Goal: Answer question/provide support

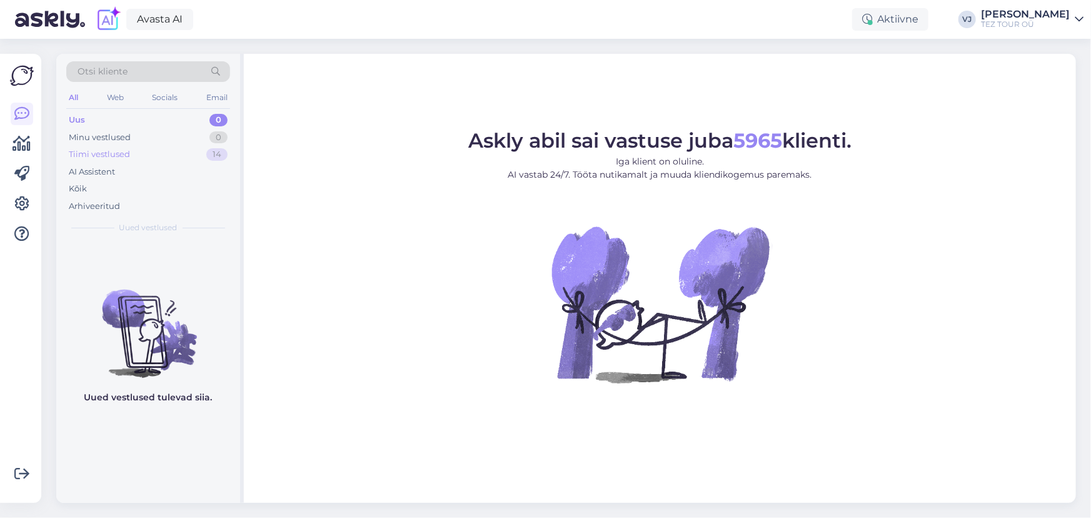
click at [149, 153] on div "Tiimi vestlused 14" at bounding box center [148, 155] width 164 height 18
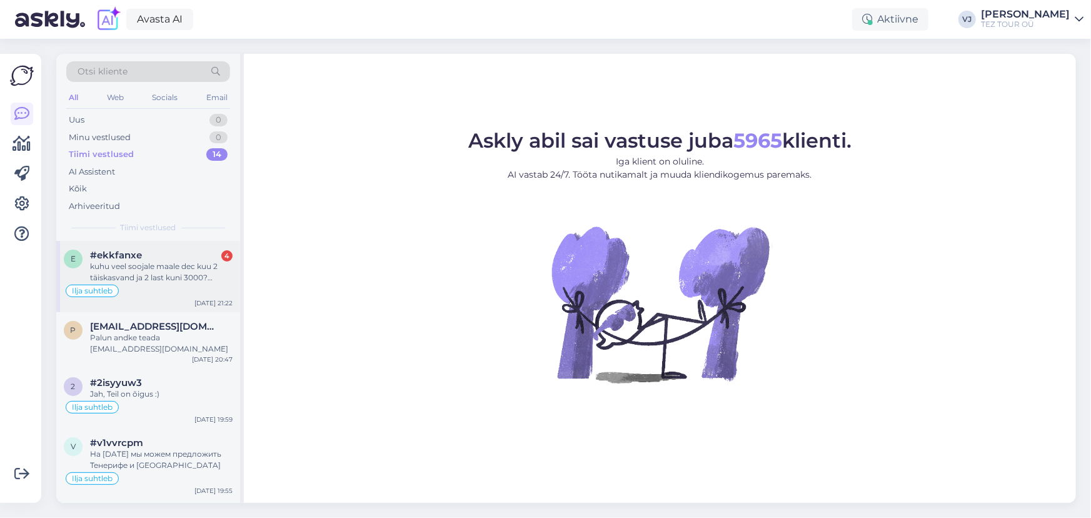
click at [187, 260] on div "#ekkfanxe 4" at bounding box center [161, 255] width 143 height 11
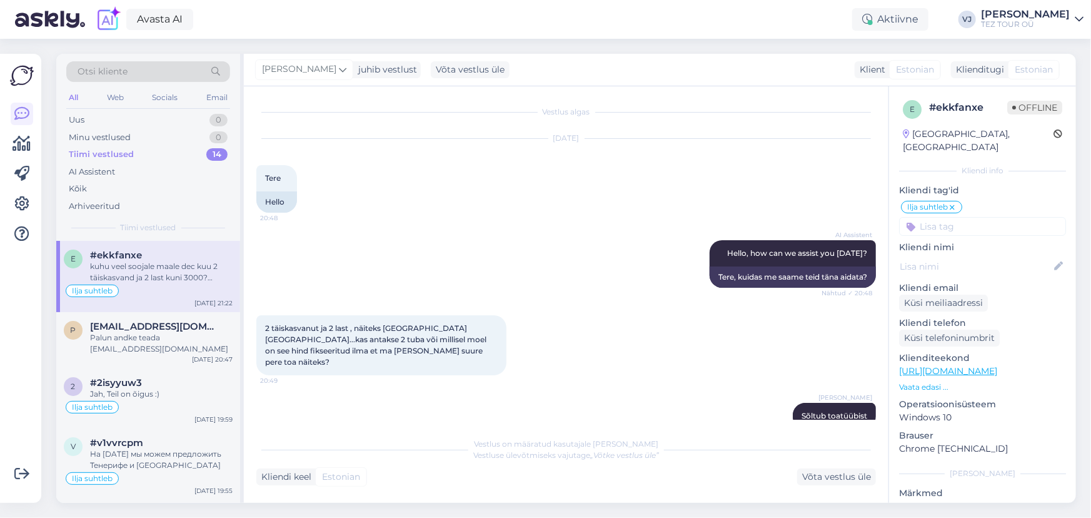
scroll to position [616, 0]
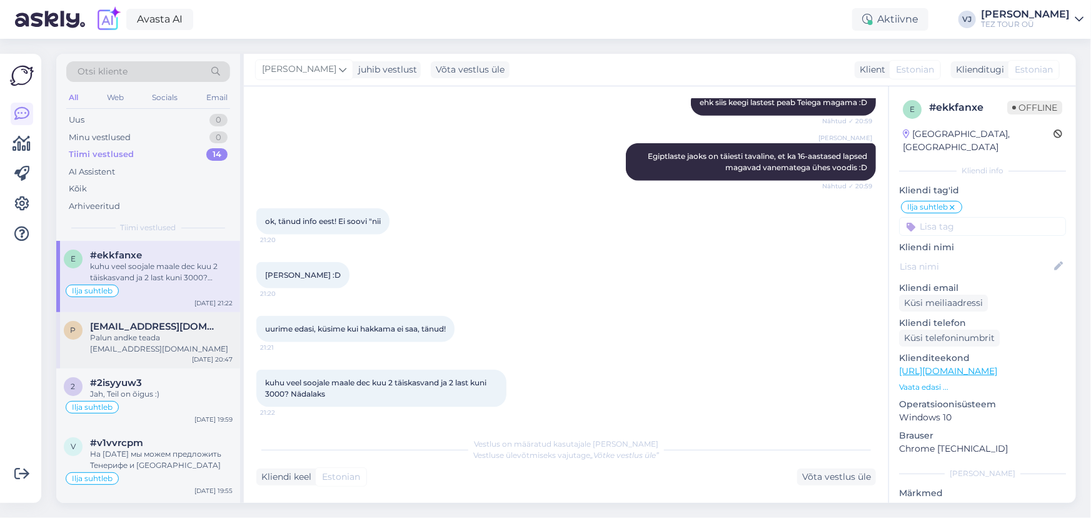
click at [150, 326] on span "[EMAIL_ADDRESS][DOMAIN_NAME]" at bounding box center [155, 326] width 130 height 11
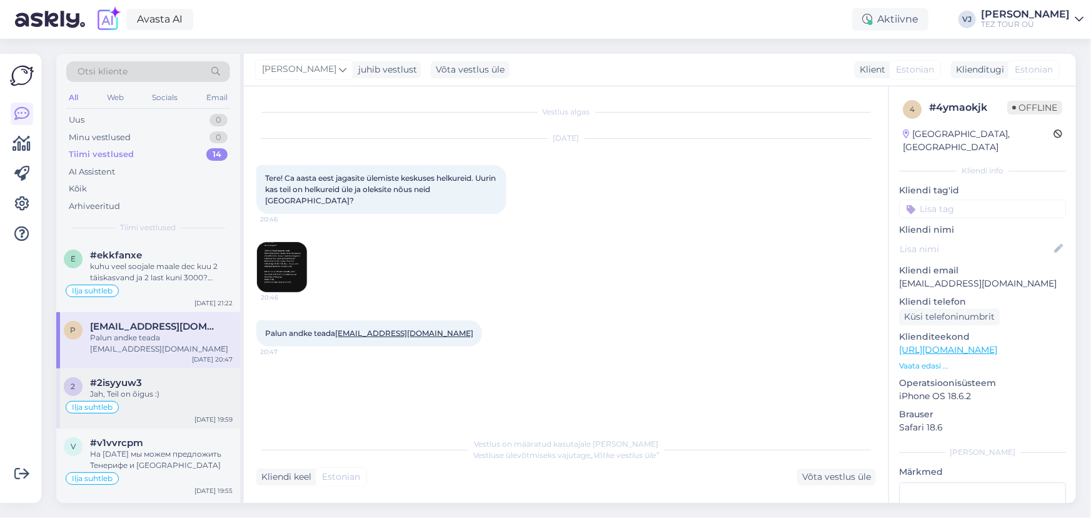
click at [149, 405] on div "Ilja suhtleb" at bounding box center [148, 407] width 169 height 15
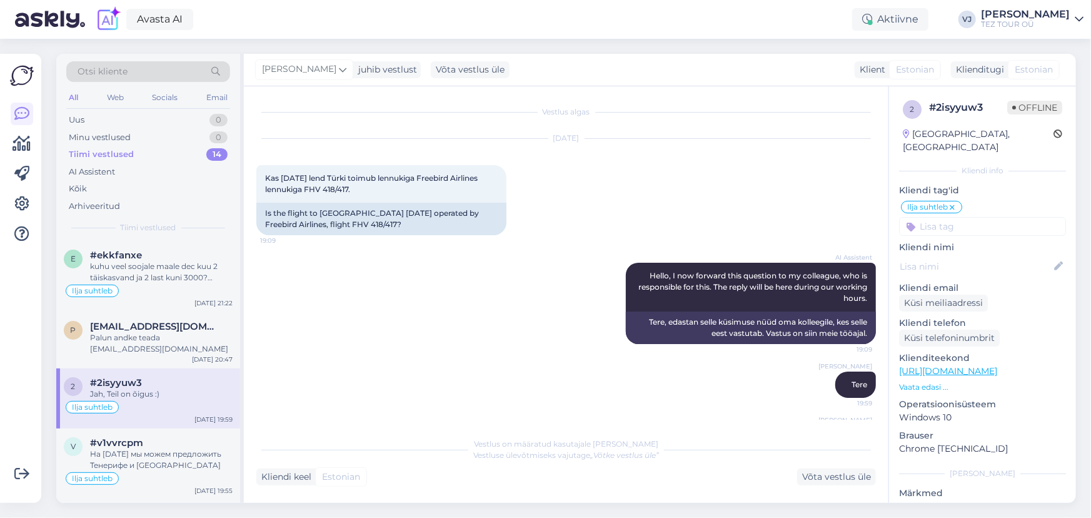
scroll to position [44, 0]
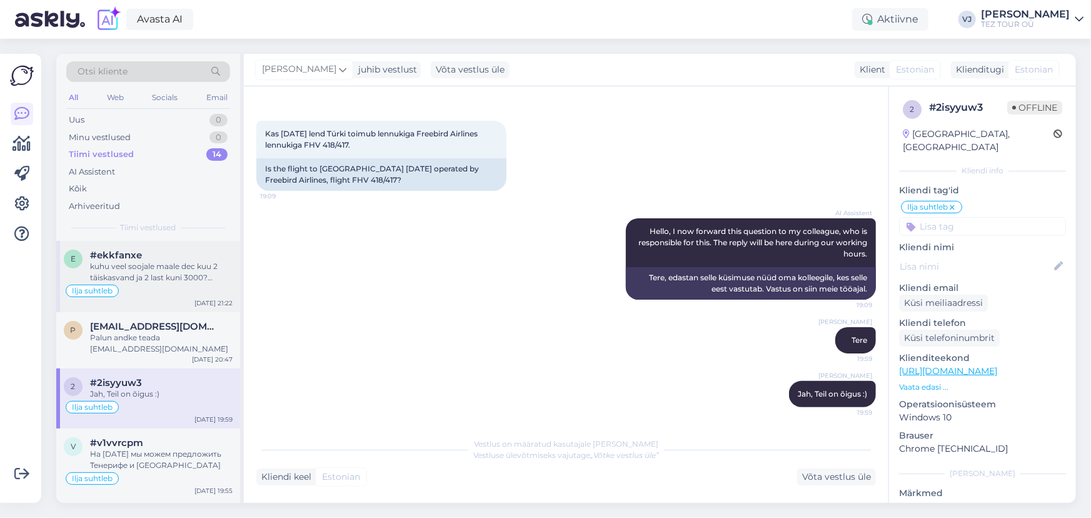
click at [209, 275] on div "kuhu veel soojale maale dec kuu 2 täiskasvand ja 2 last kuni 3000? Nädalaks" at bounding box center [161, 272] width 143 height 23
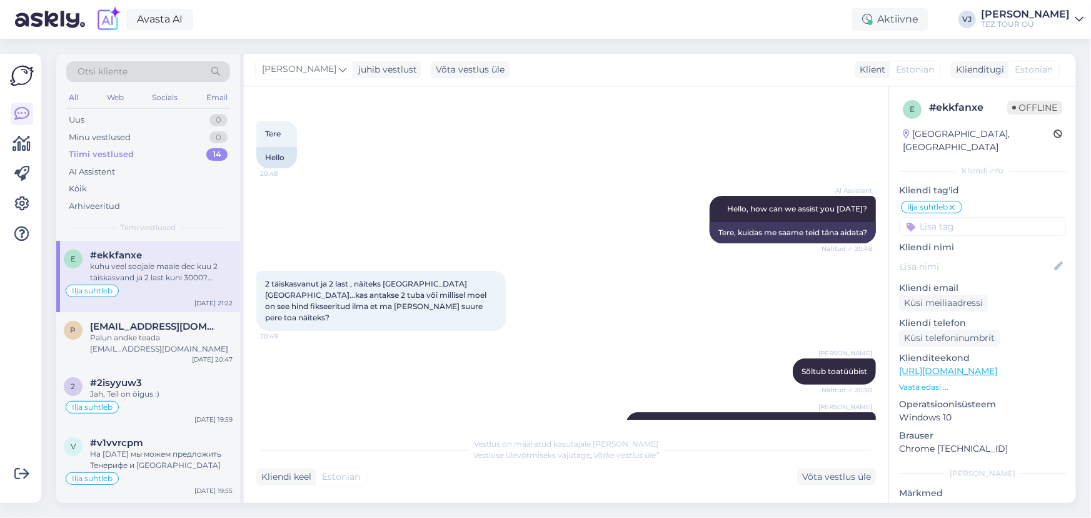
scroll to position [616, 0]
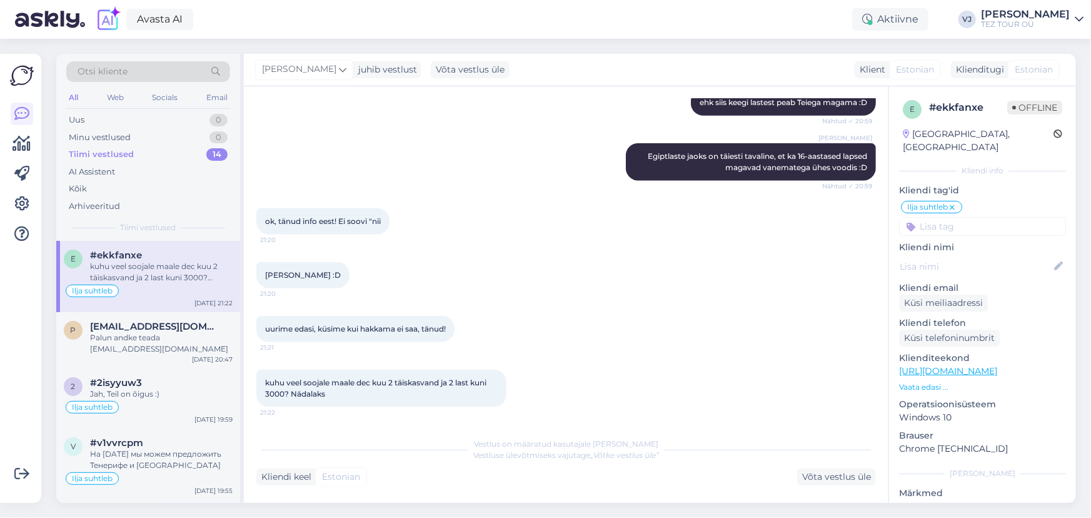
click at [138, 154] on div "Tiimi vestlused 14" at bounding box center [148, 155] width 164 height 18
click at [146, 271] on div "kuhu veel soojale maale dec kuu 2 täiskasvand ja 2 last kuni 3000? Nädalaks" at bounding box center [161, 272] width 143 height 23
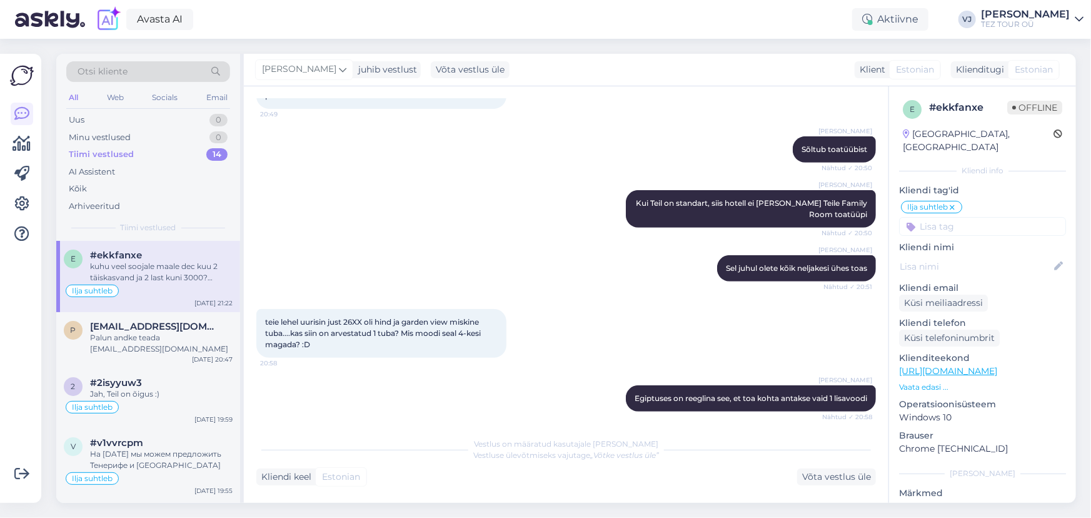
scroll to position [267, 0]
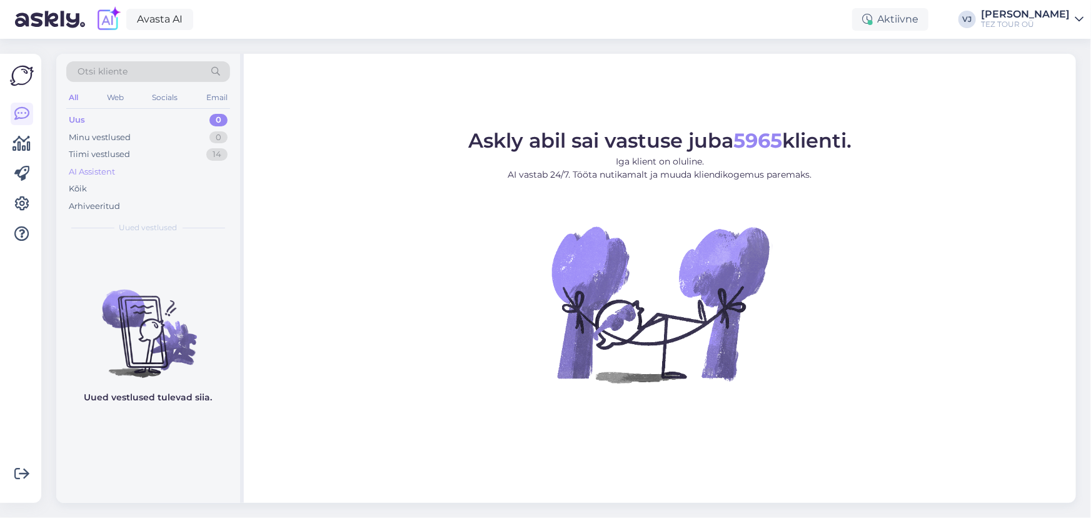
click at [128, 178] on div "AI Assistent" at bounding box center [148, 172] width 164 height 18
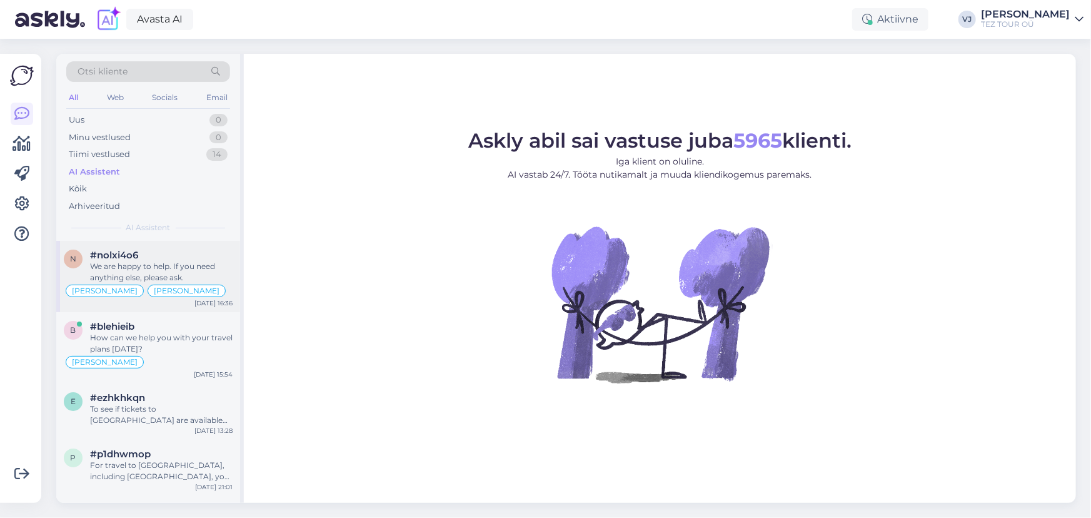
click at [125, 268] on div "We are happy to help. If you need anything else, please ask." at bounding box center [161, 272] width 143 height 23
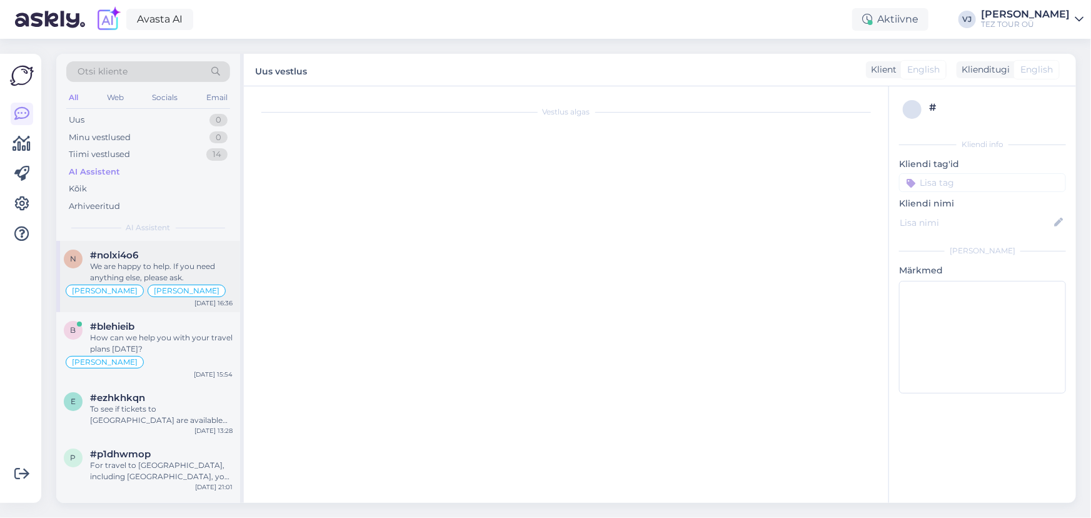
scroll to position [2334, 0]
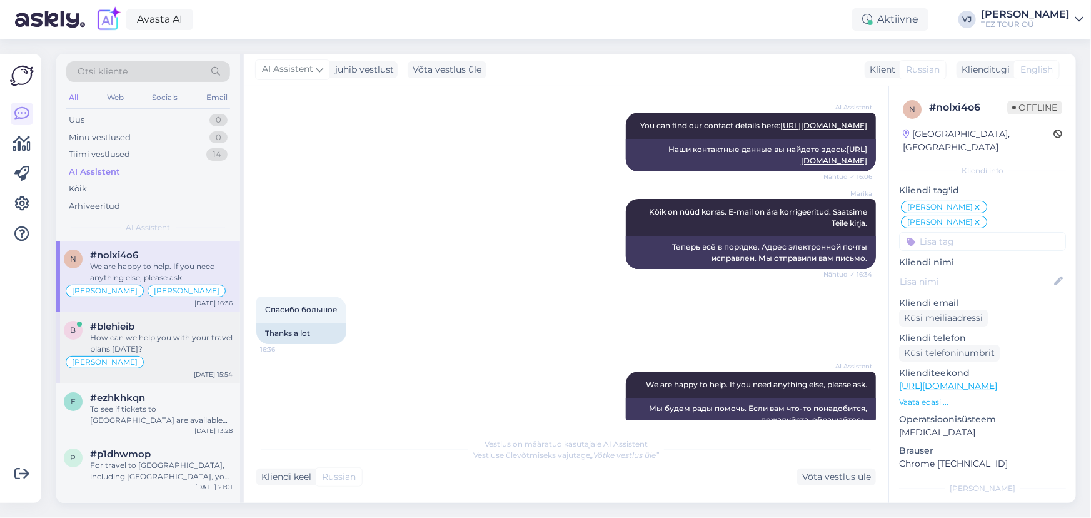
click at [177, 345] on div "How can we help you with your travel plans today?" at bounding box center [161, 343] width 143 height 23
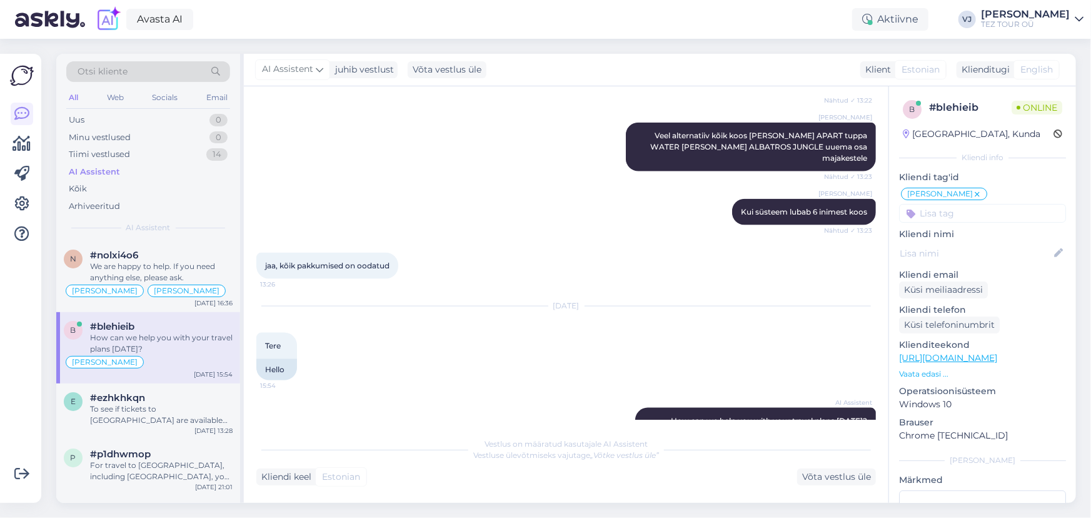
scroll to position [807, 0]
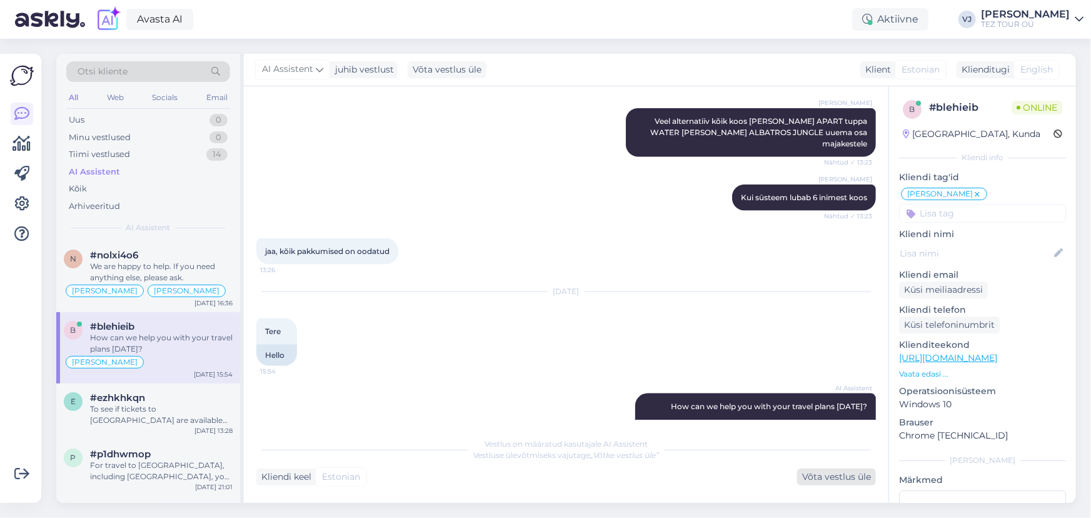
click at [825, 473] on div "Võta vestlus üle" at bounding box center [836, 476] width 79 height 17
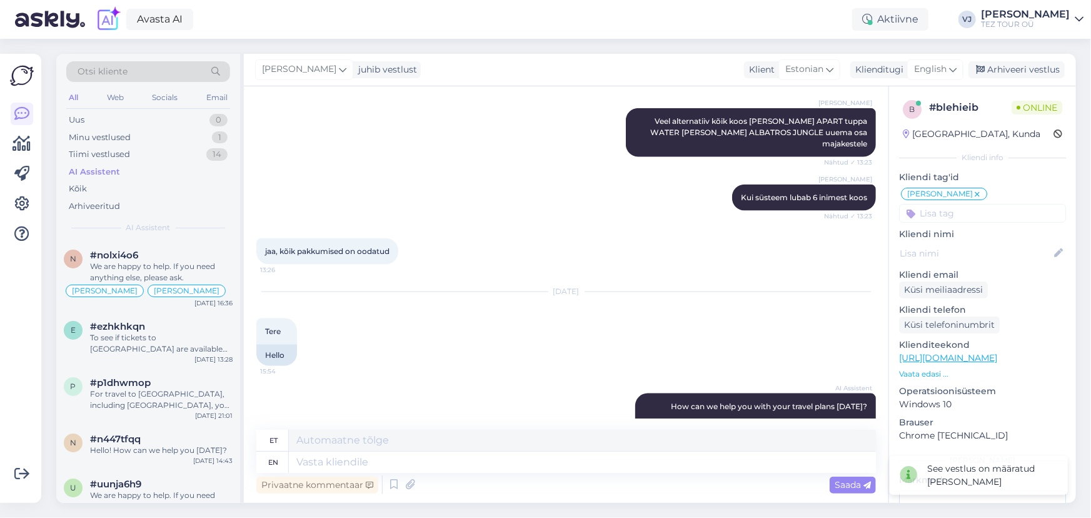
click at [968, 218] on input at bounding box center [982, 213] width 167 height 19
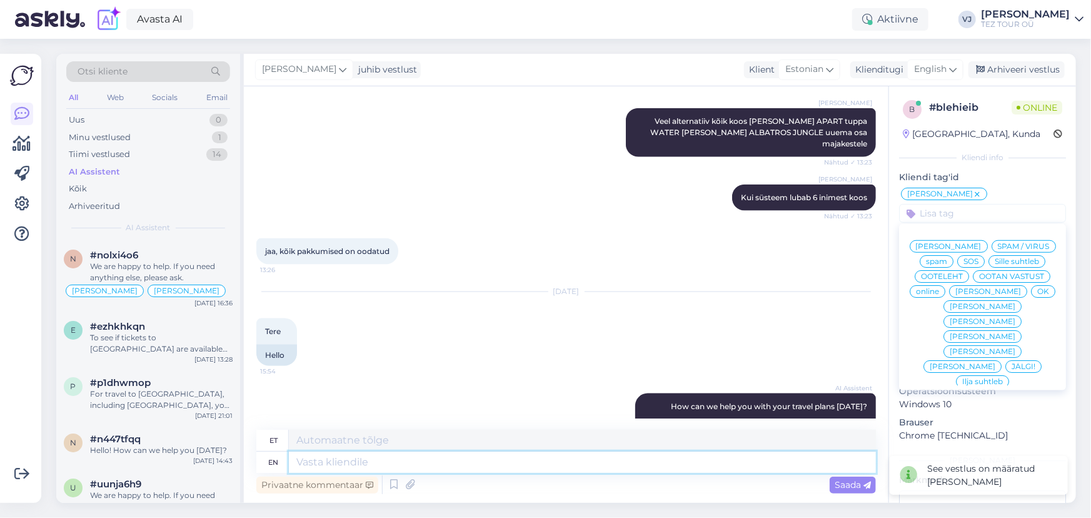
click at [478, 455] on textarea at bounding box center [582, 461] width 587 height 21
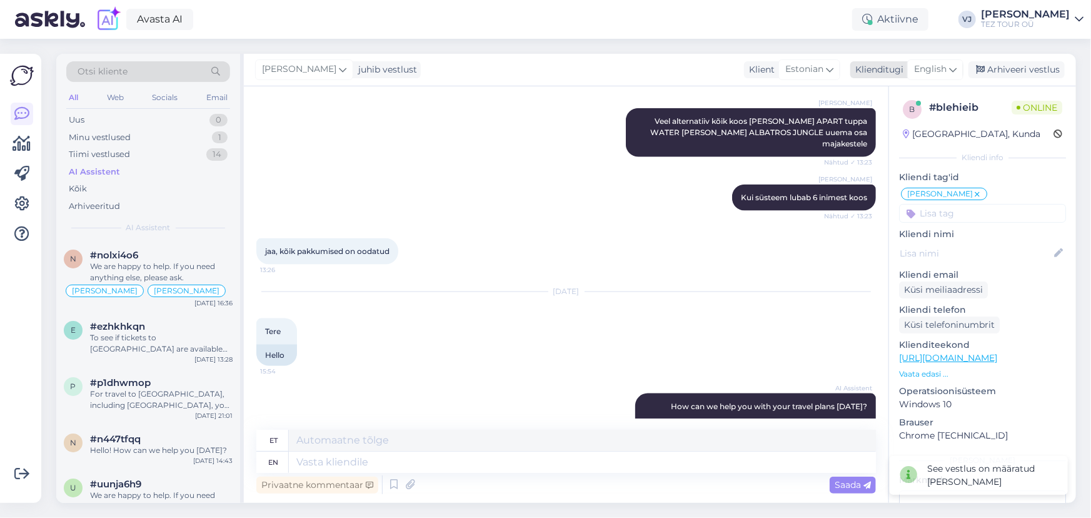
click at [938, 68] on span "English" at bounding box center [930, 70] width 33 height 14
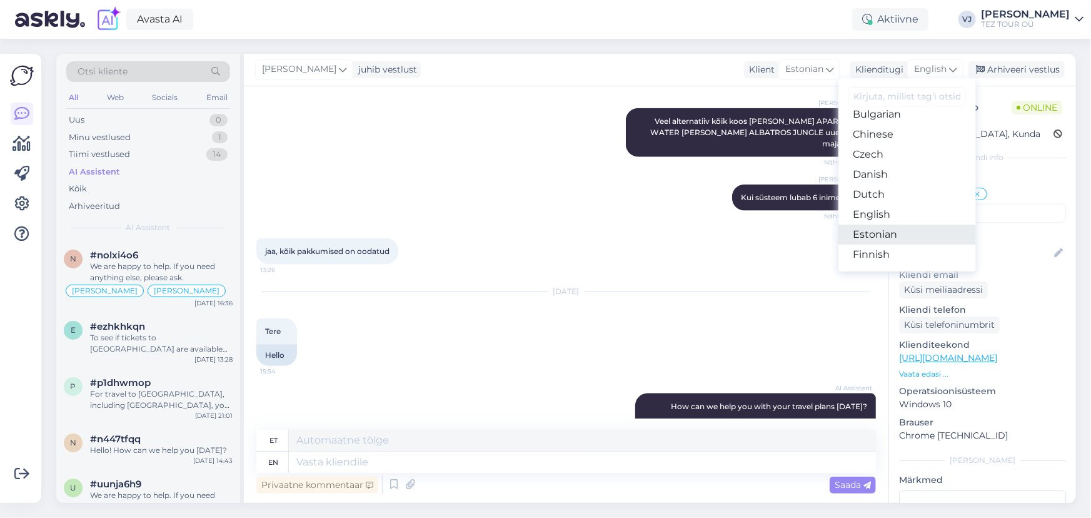
scroll to position [51, 0]
click at [892, 230] on link "Estonian" at bounding box center [908, 234] width 138 height 20
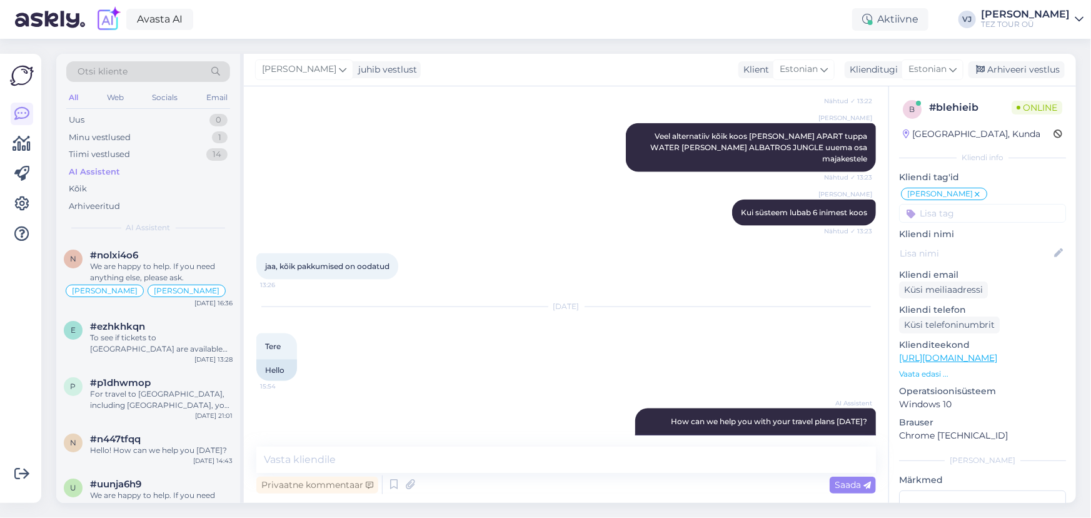
scroll to position [0, 0]
click at [353, 463] on textarea at bounding box center [566, 459] width 620 height 26
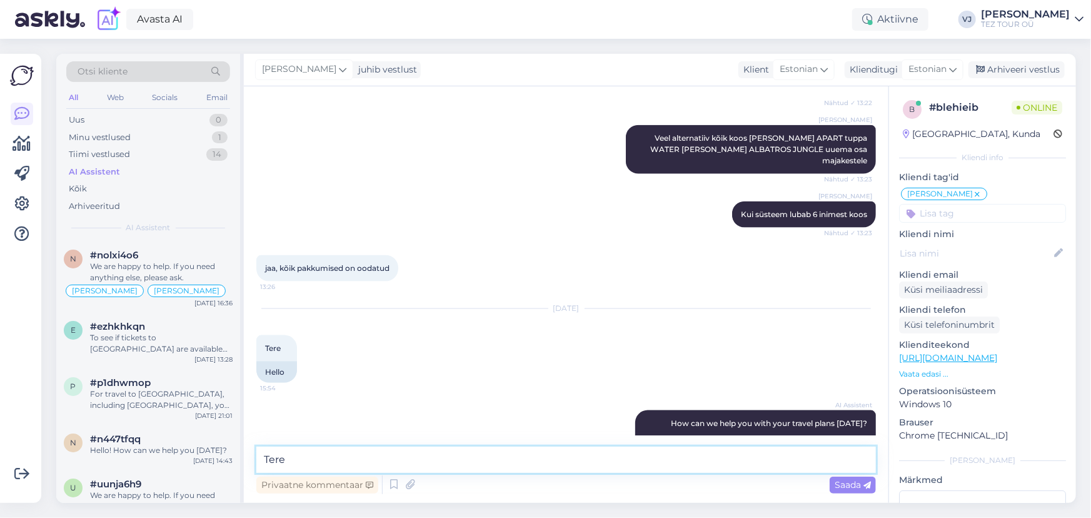
scroll to position [792, 0]
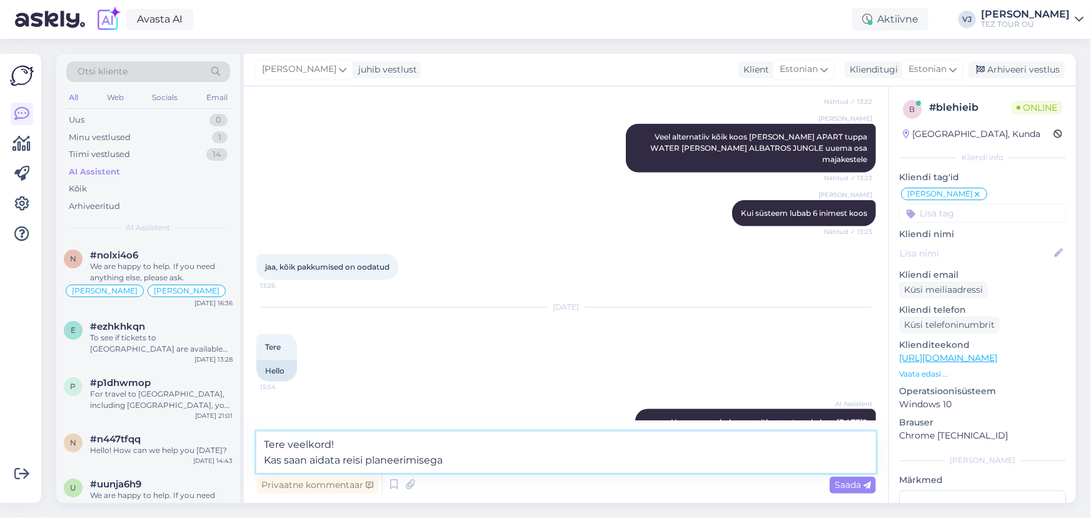
type textarea "Tere veelkord! Kas saan aidata reisi planeerimisega?"
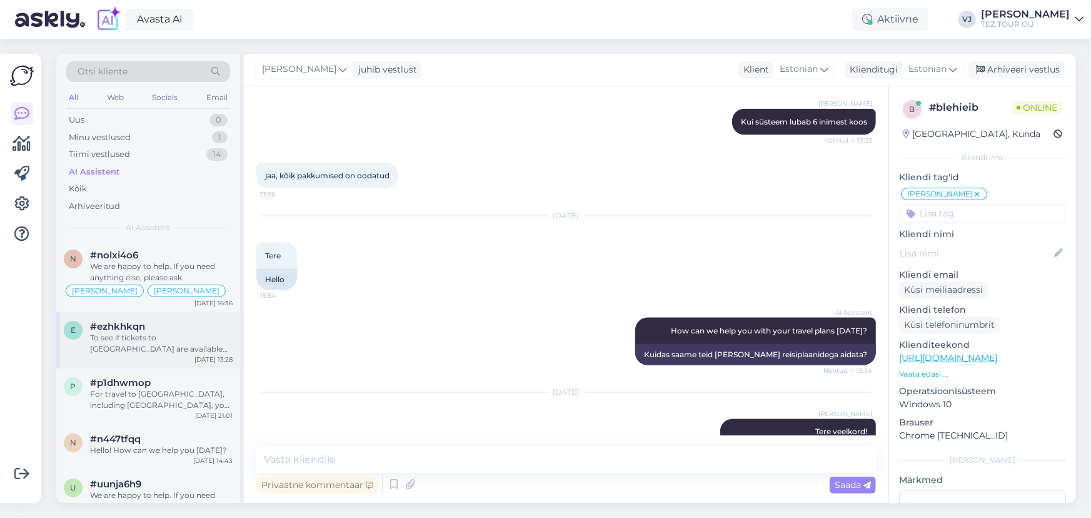
click at [199, 337] on div "To see if tickets to Turkey are available for your dates, please visit our flig…" at bounding box center [161, 343] width 143 height 23
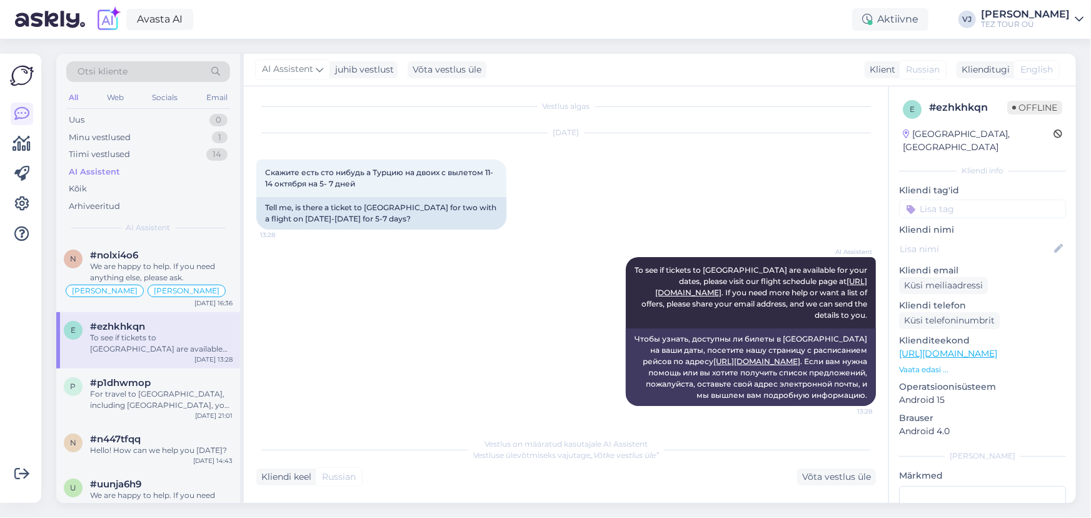
scroll to position [0, 0]
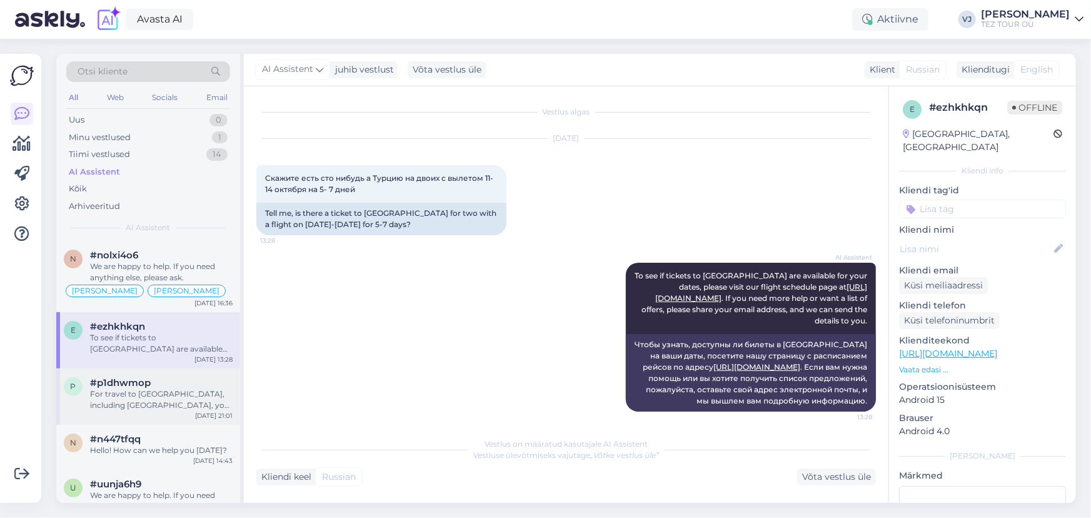
click at [126, 402] on div "For travel to Egypt, including Hurghada, you need a passport. Estonian and Russ…" at bounding box center [161, 399] width 143 height 23
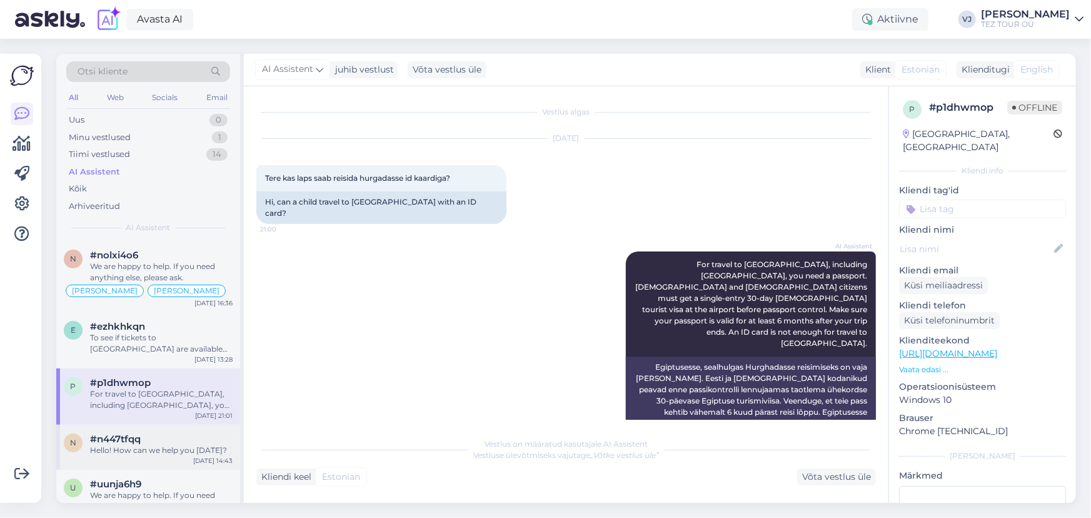
click at [135, 451] on div "Hello! How can we help you today?" at bounding box center [161, 450] width 143 height 11
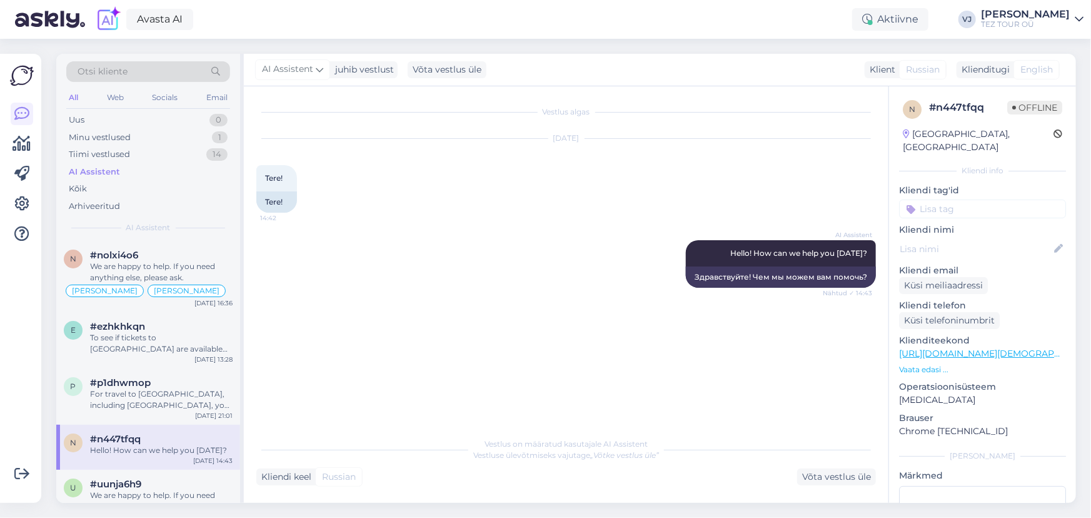
click at [112, 163] on div "AI Assistent" at bounding box center [148, 172] width 164 height 18
click at [125, 154] on div "Tiimi vestlused" at bounding box center [99, 154] width 61 height 13
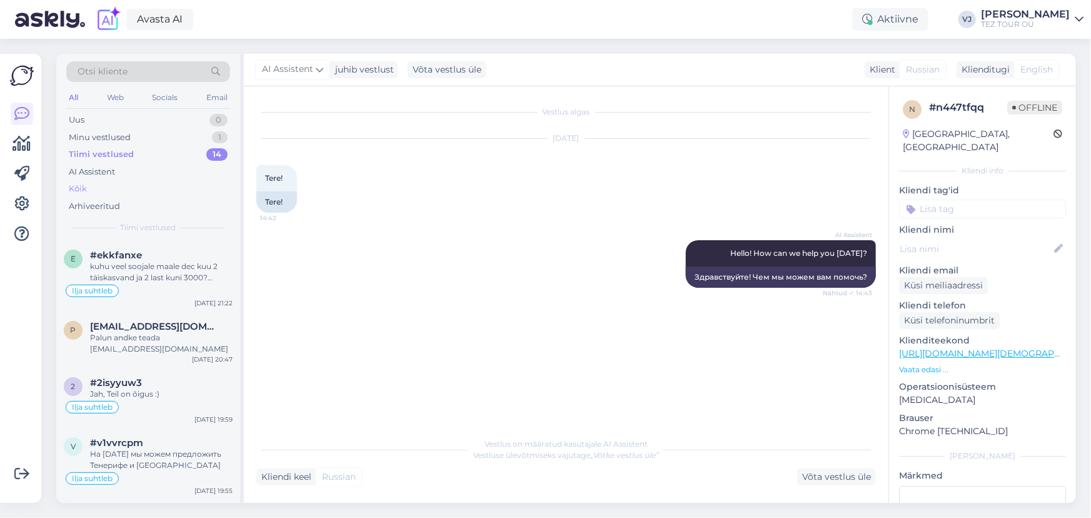
click at [138, 184] on div "Kõik" at bounding box center [148, 189] width 164 height 18
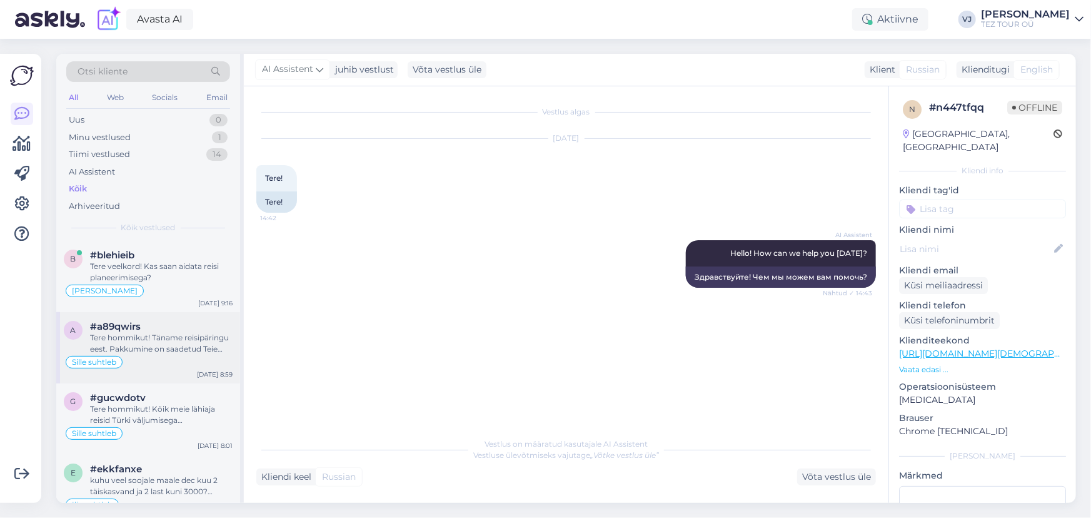
click at [158, 347] on div "Tere hommikut! Täname reisipäringu eest. Pakkumine on saadetud Teie meilile. Oo…" at bounding box center [161, 343] width 143 height 23
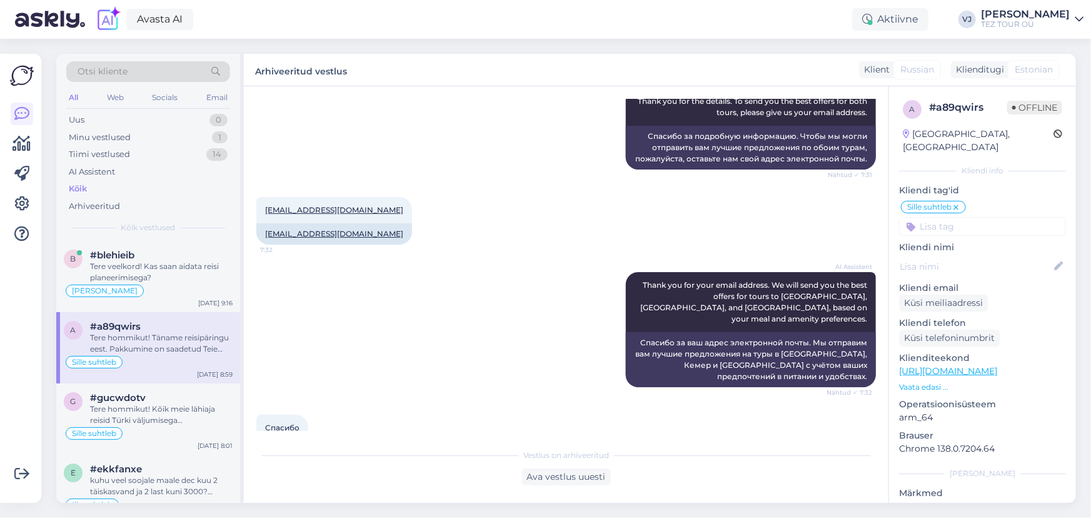
scroll to position [1340, 0]
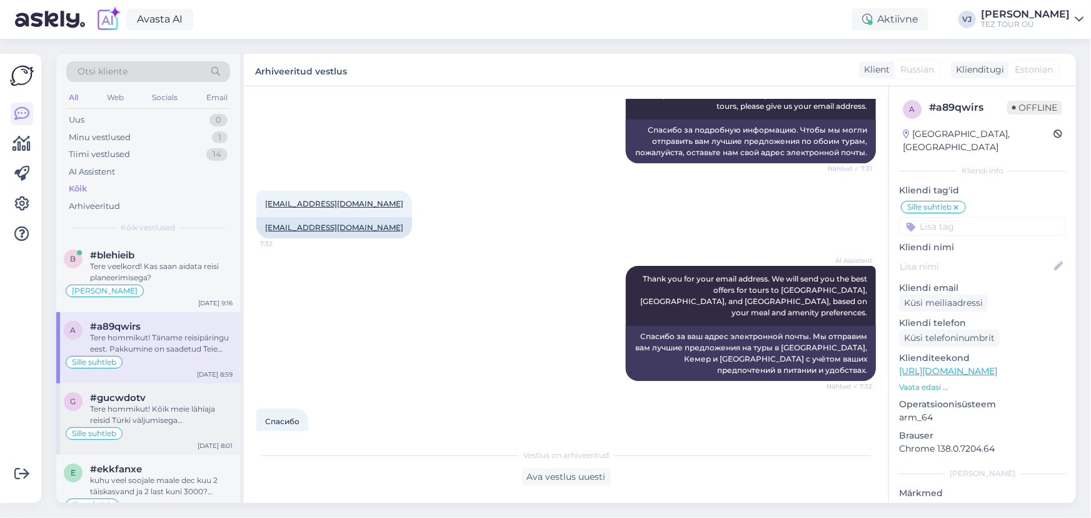
click at [178, 400] on div "#gucwdotv" at bounding box center [161, 397] width 143 height 11
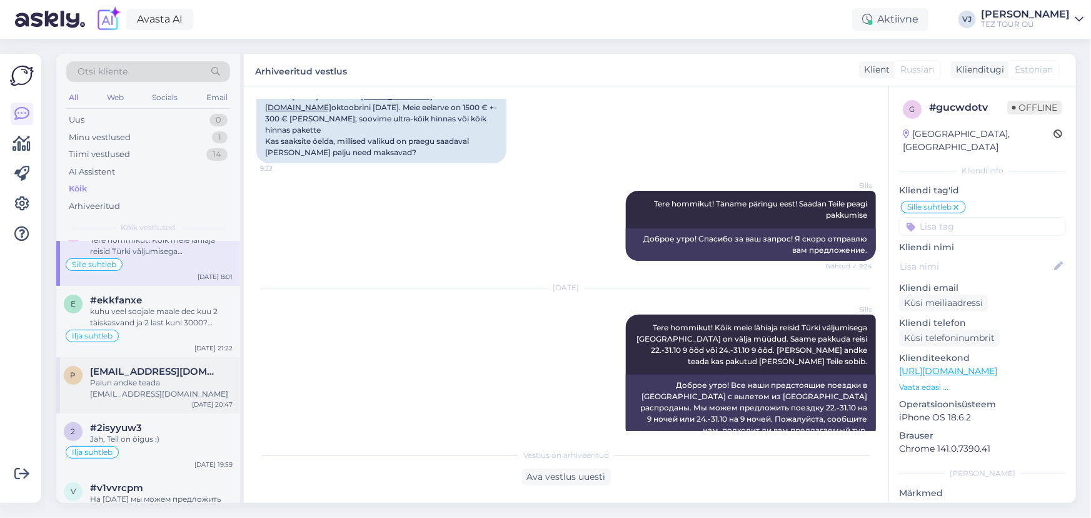
scroll to position [169, 0]
click at [163, 371] on span "[EMAIL_ADDRESS][DOMAIN_NAME]" at bounding box center [155, 370] width 130 height 11
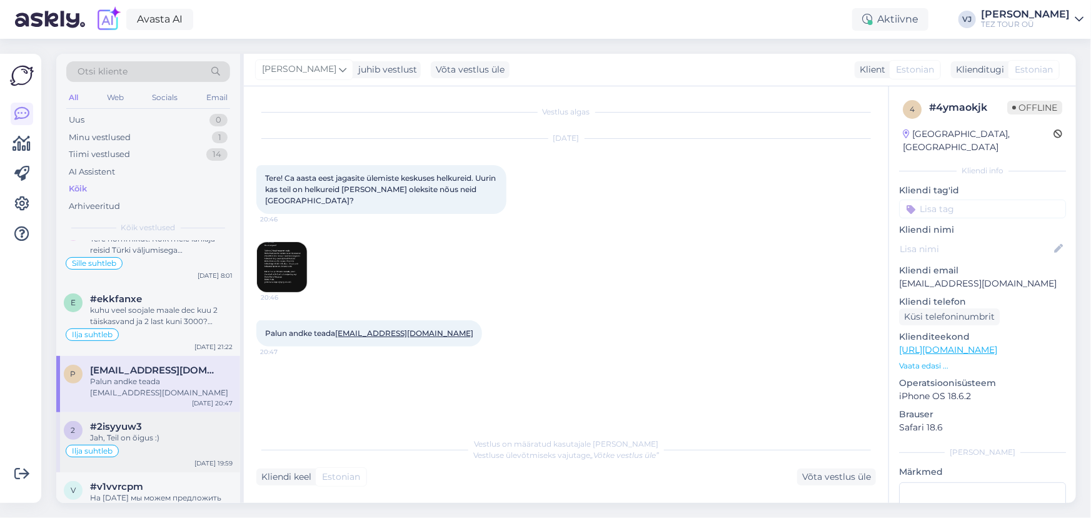
click at [170, 443] on div "Ilja suhtleb" at bounding box center [148, 450] width 169 height 15
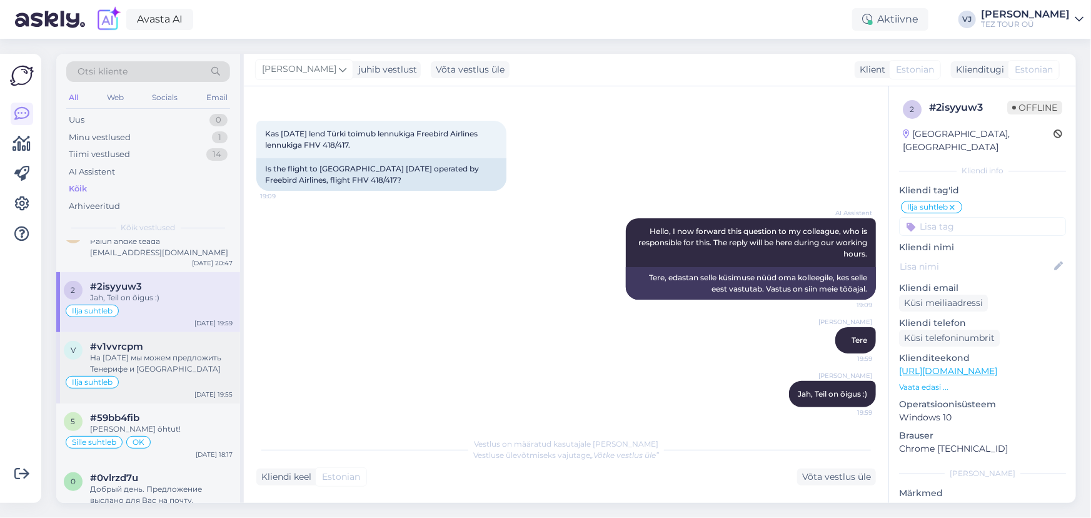
scroll to position [325, 0]
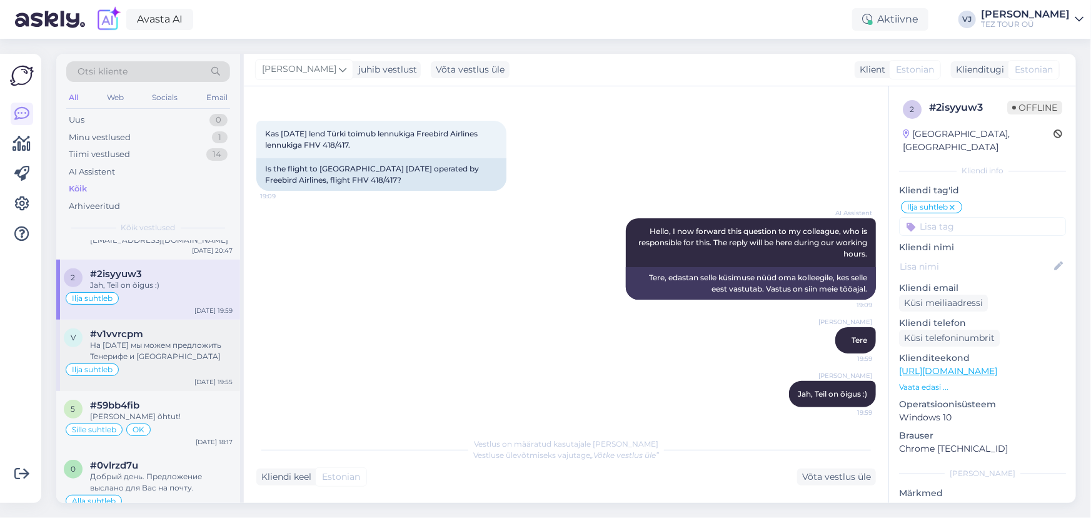
click at [167, 365] on div "Ilja suhtleb" at bounding box center [148, 369] width 169 height 15
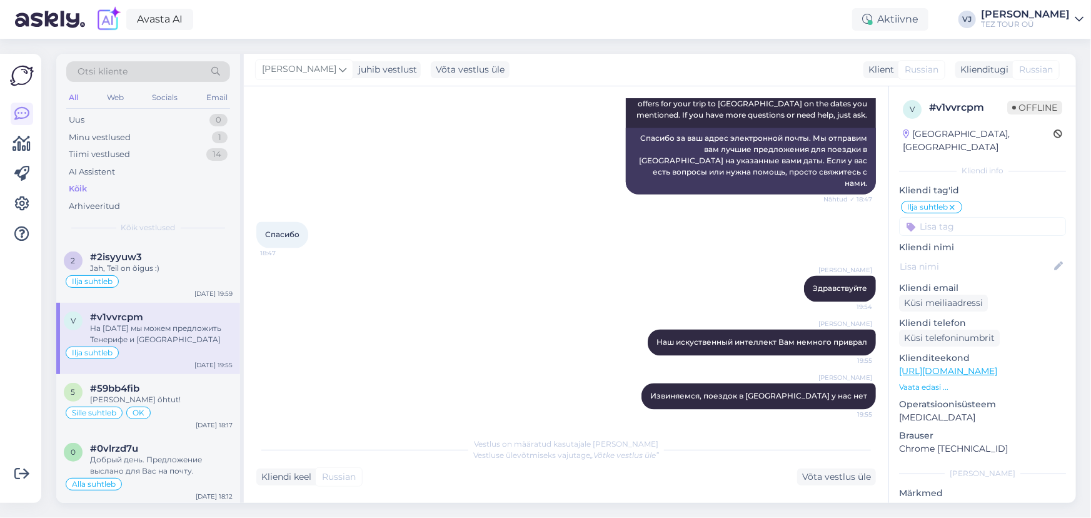
scroll to position [340, 0]
click at [159, 151] on div "Tiimi vestlused 14" at bounding box center [148, 155] width 164 height 18
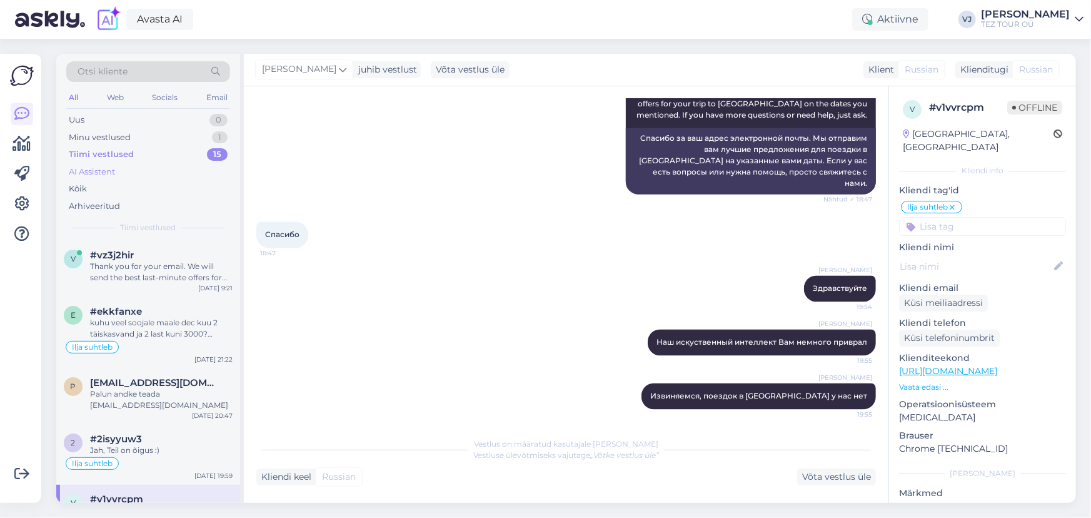
click at [156, 176] on div "AI Assistent" at bounding box center [148, 172] width 164 height 18
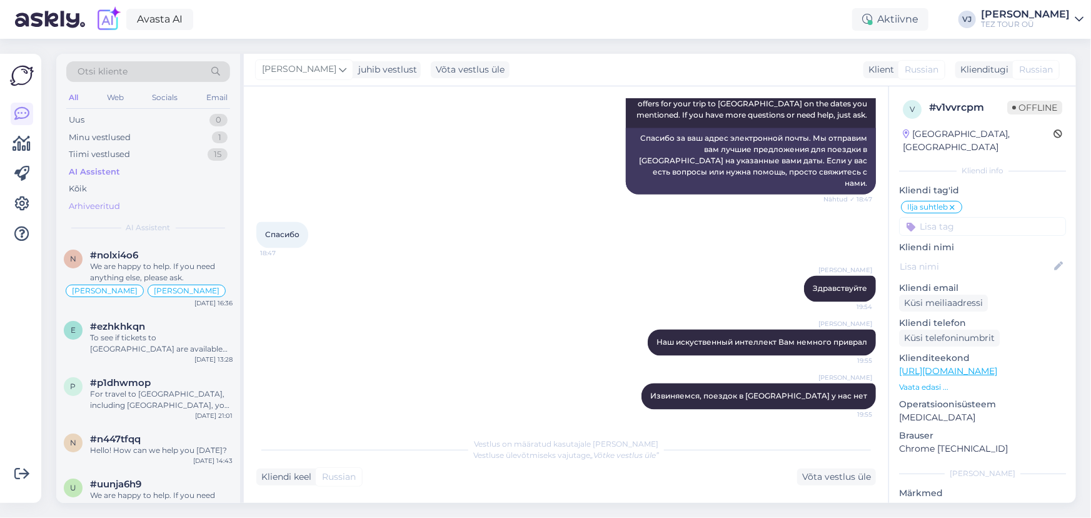
click at [132, 207] on div "Arhiveeritud" at bounding box center [148, 207] width 164 height 18
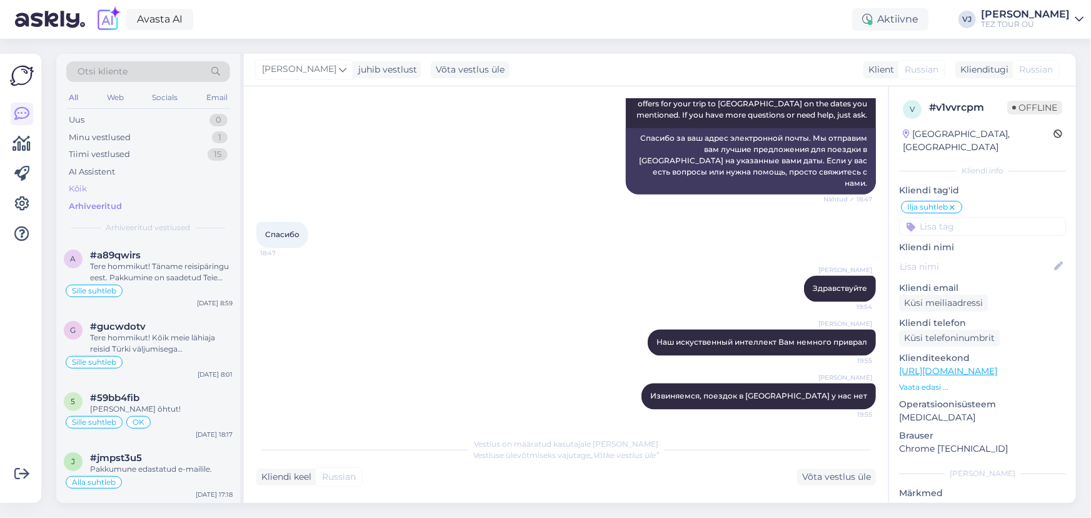
click at [140, 190] on div "Kõik" at bounding box center [148, 189] width 164 height 18
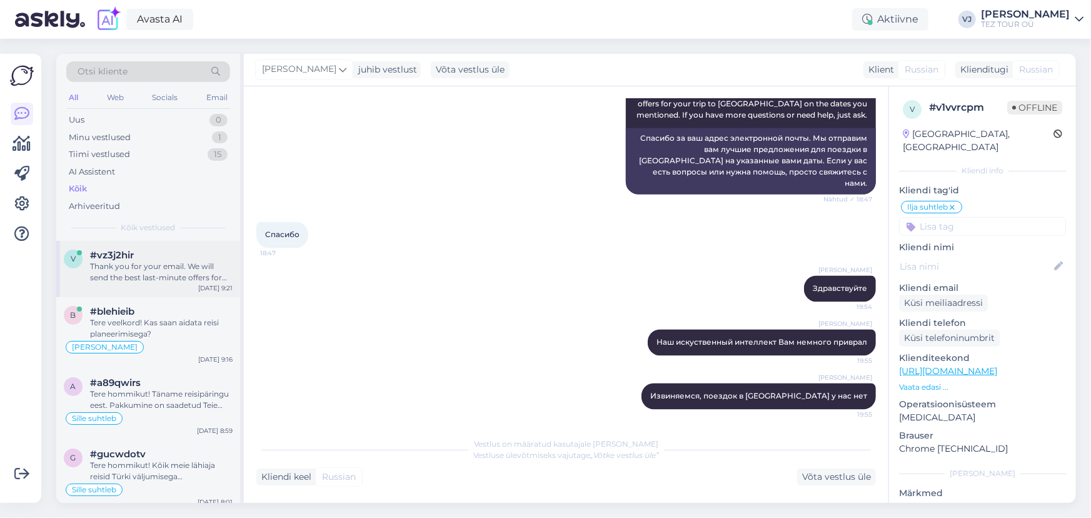
click at [169, 265] on div "Thank you for your email. We will send the best last-minute offers for your dat…" at bounding box center [161, 272] width 143 height 23
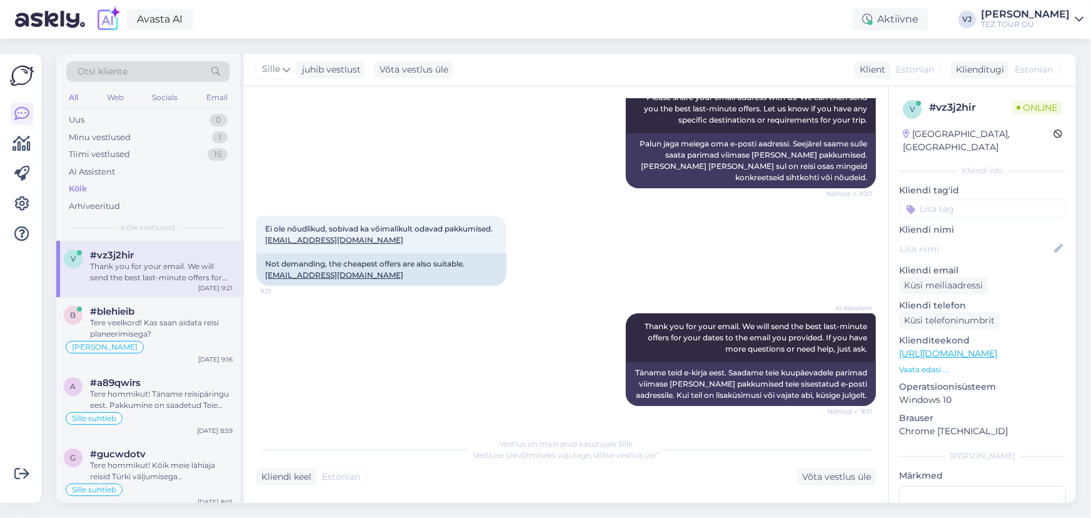
scroll to position [265, 0]
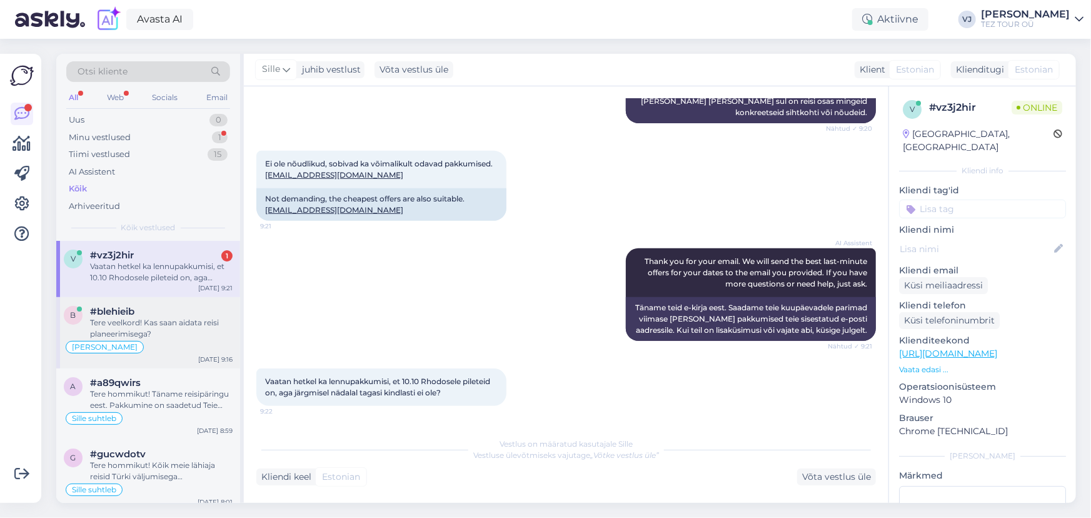
click at [207, 336] on div "Tere veelkord! Kas saan aidata reisi planeerimisega?" at bounding box center [161, 328] width 143 height 23
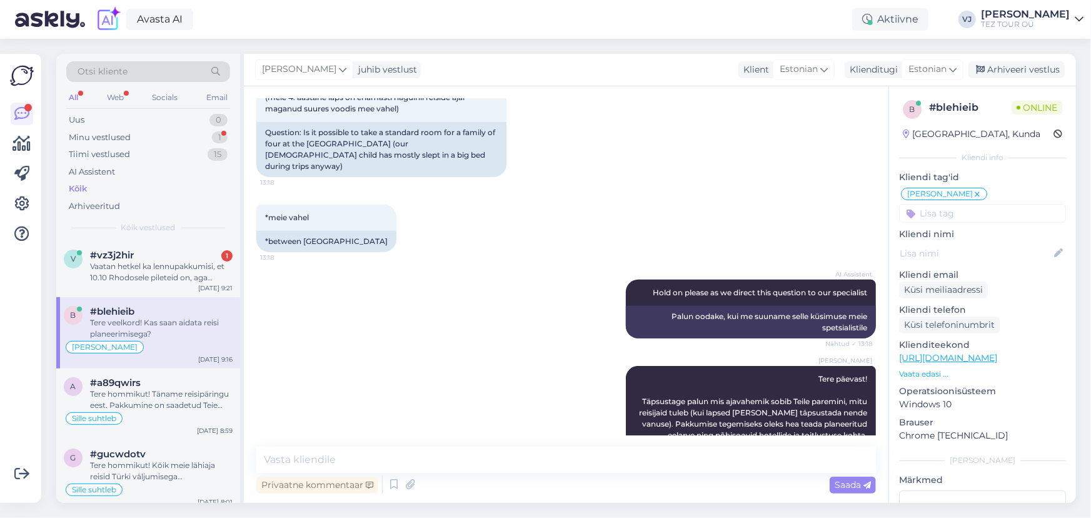
scroll to position [883, 0]
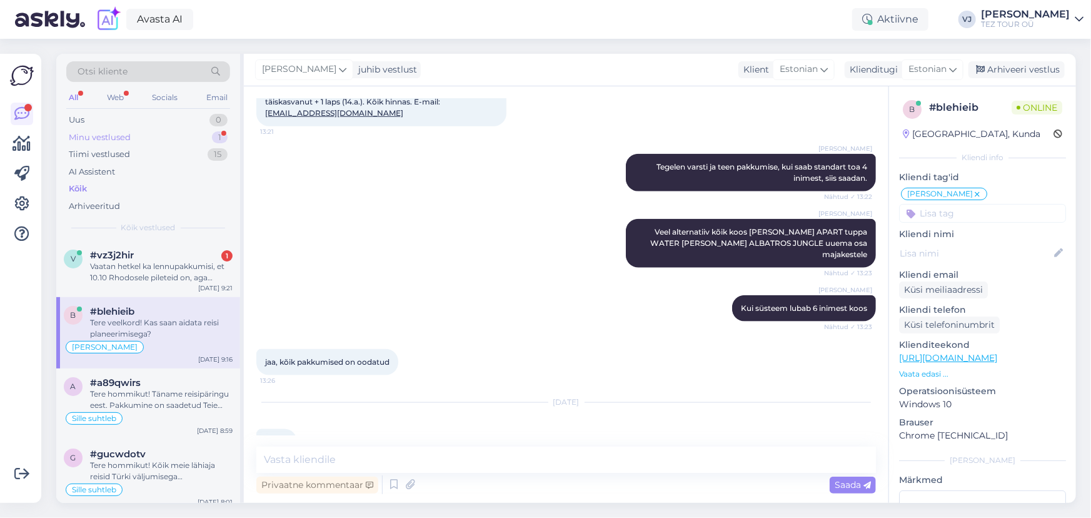
click at [133, 134] on div "Minu vestlused 1" at bounding box center [148, 138] width 164 height 18
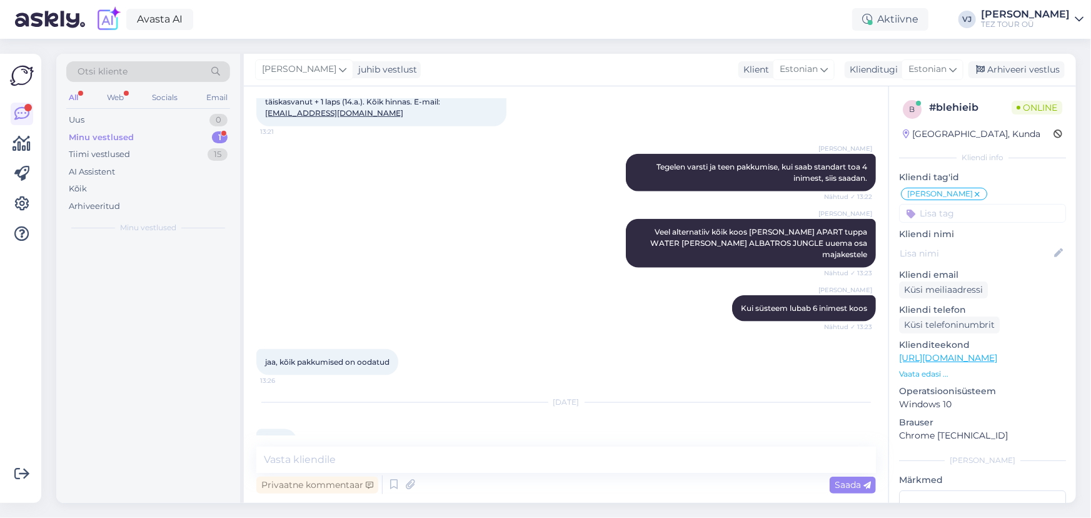
scroll to position [696, 0]
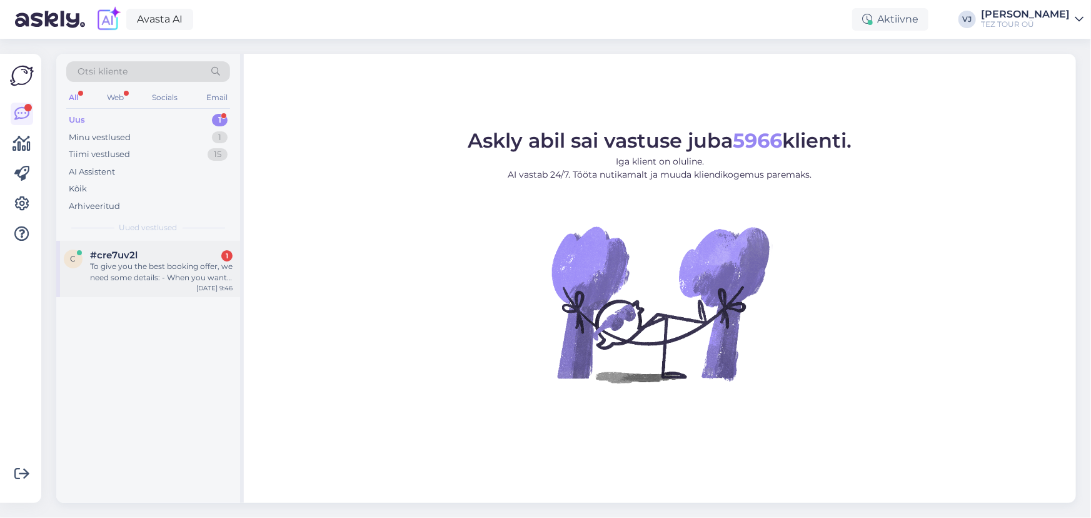
click at [134, 258] on span "#cre7uv2l" at bounding box center [114, 255] width 48 height 11
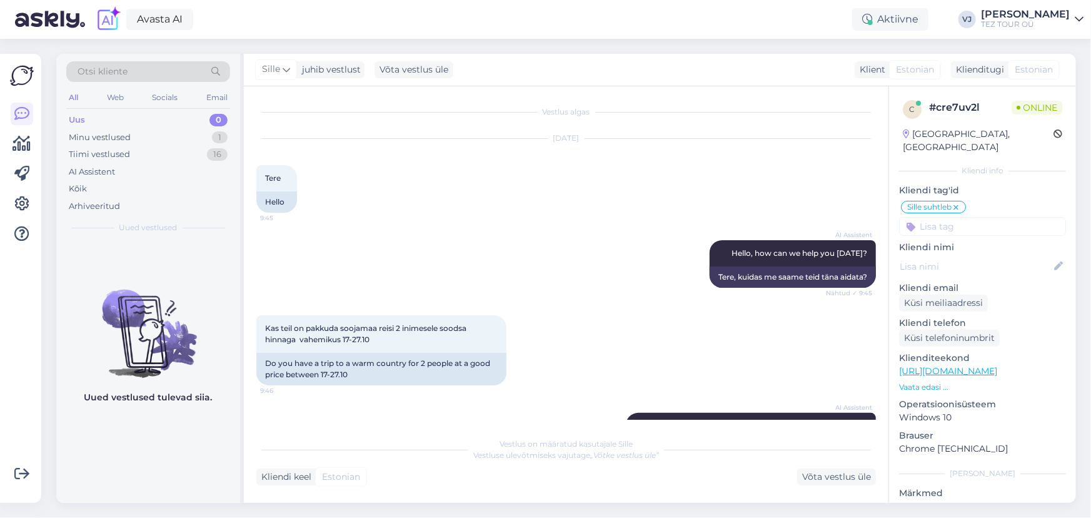
scroll to position [406, 0]
